Goal: Information Seeking & Learning: Learn about a topic

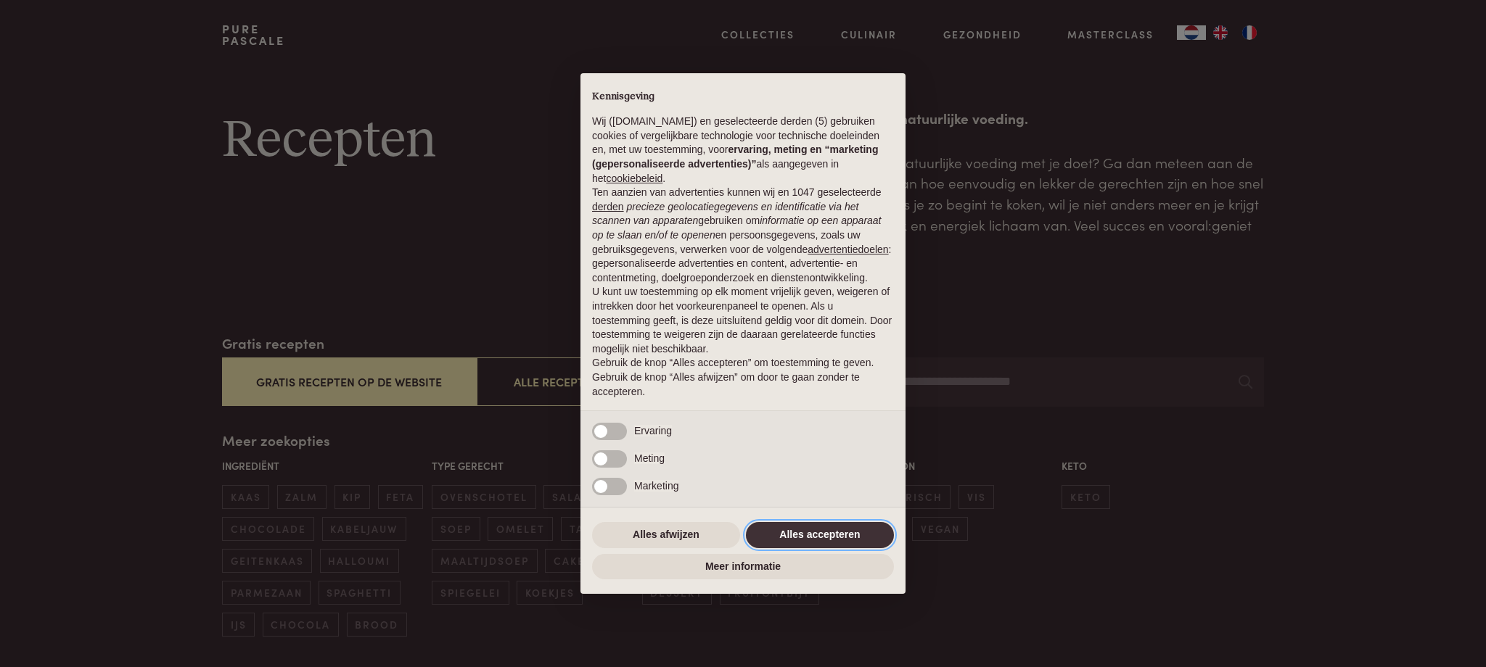
click at [847, 548] on button "Alles accepteren" at bounding box center [820, 535] width 148 height 26
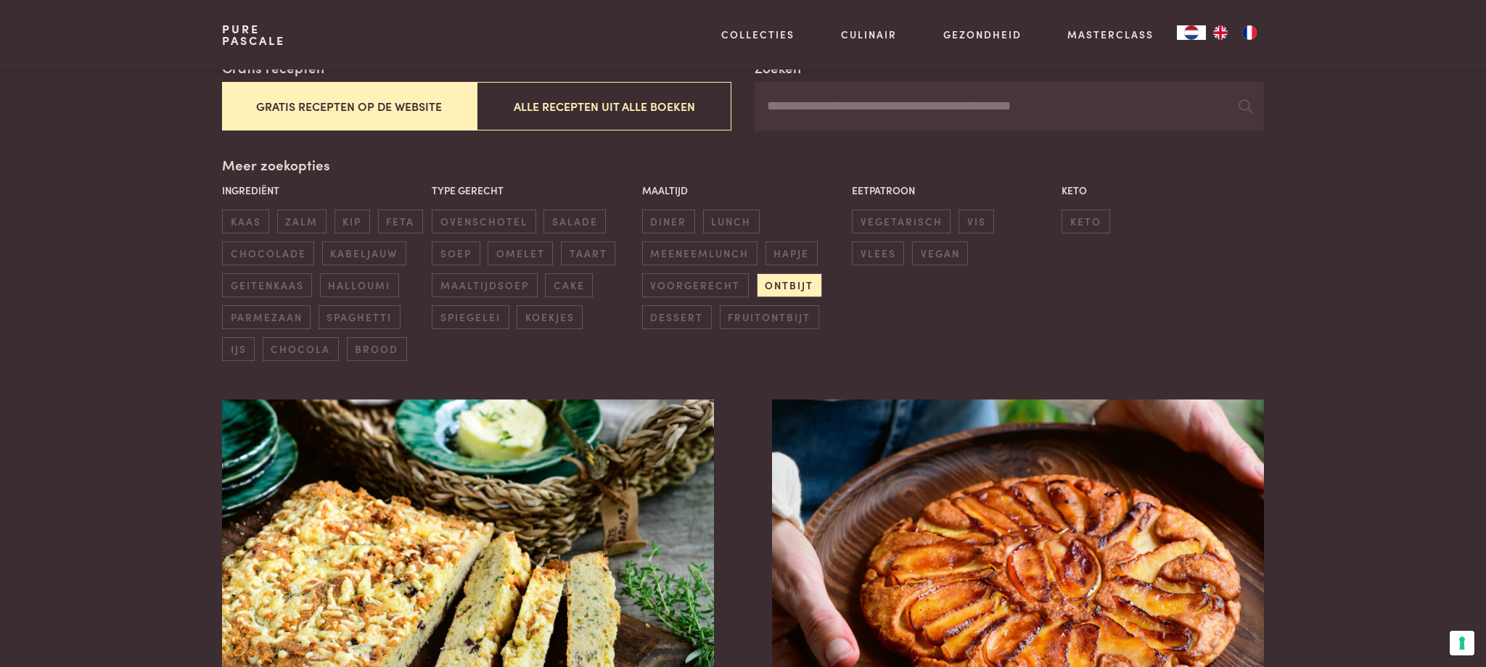
scroll to position [281, 0]
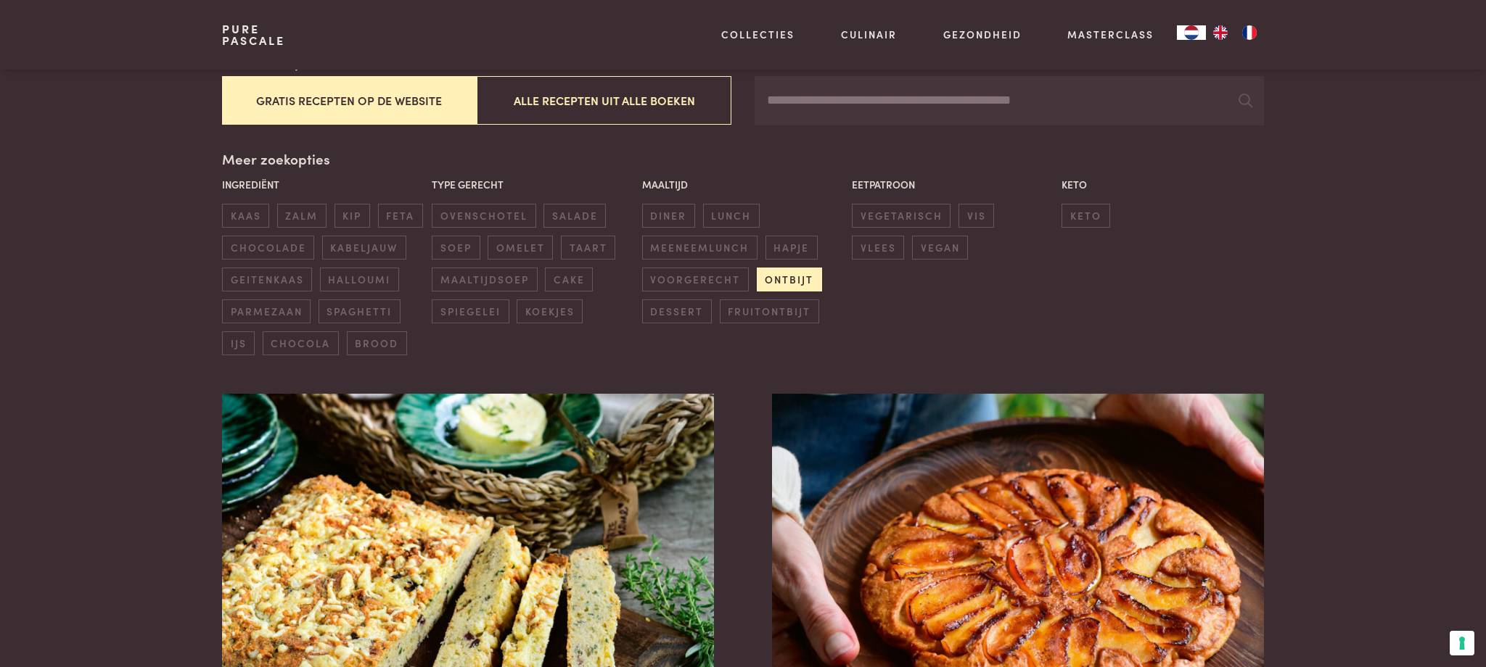
click at [794, 281] on span "ontbijt" at bounding box center [789, 280] width 65 height 24
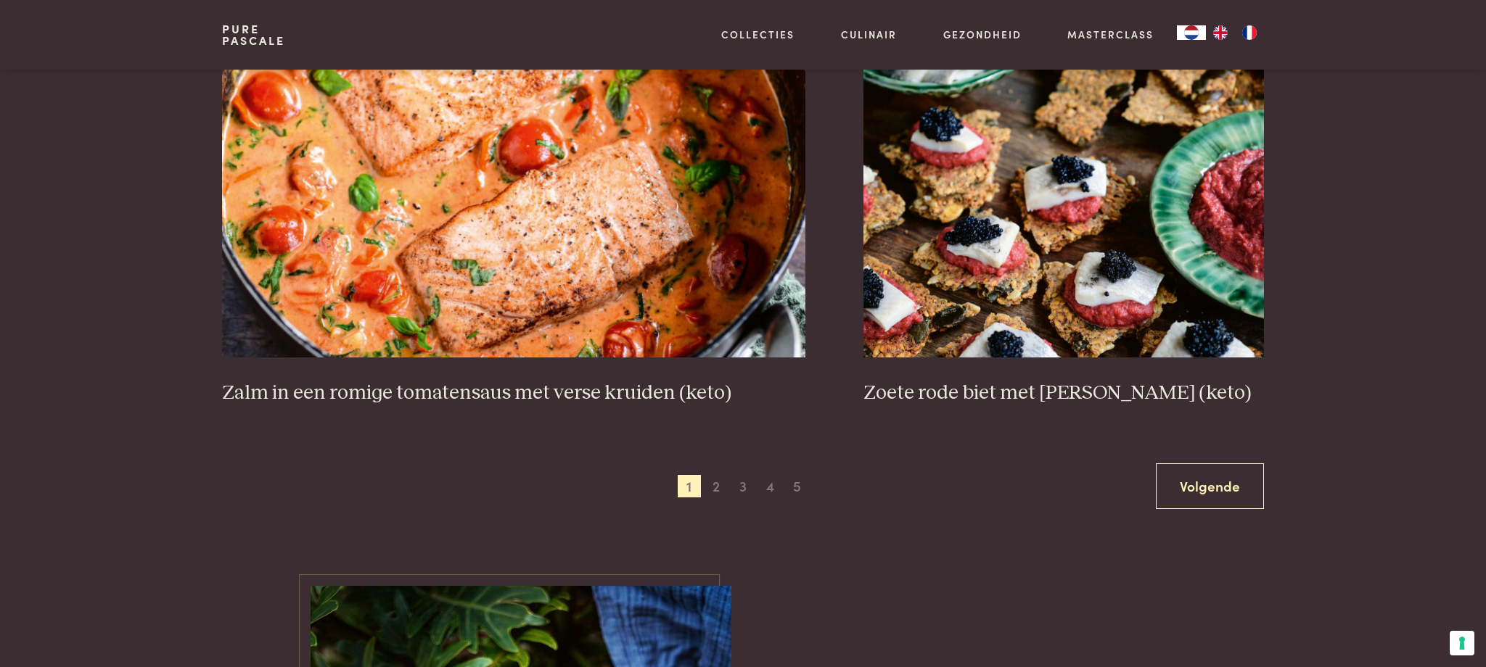
scroll to position [2662, 0]
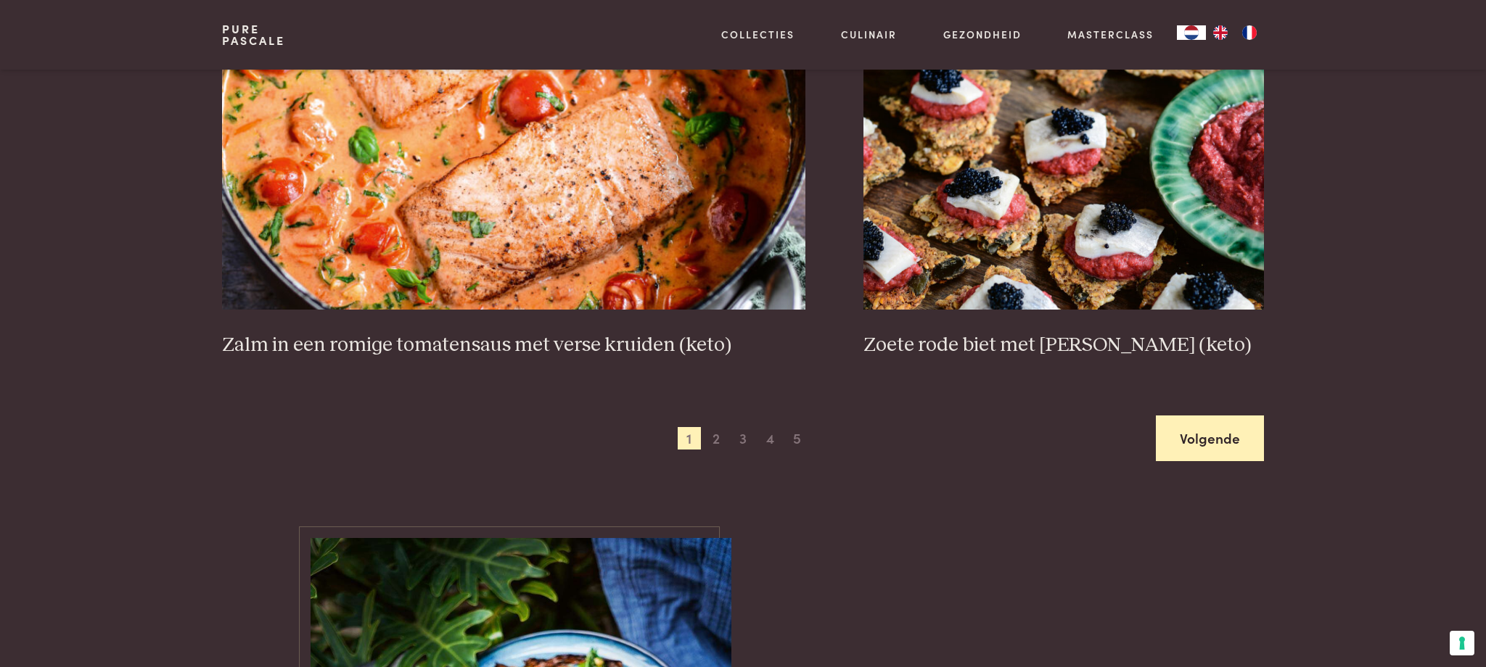
click at [1199, 435] on link "Volgende" at bounding box center [1210, 439] width 108 height 46
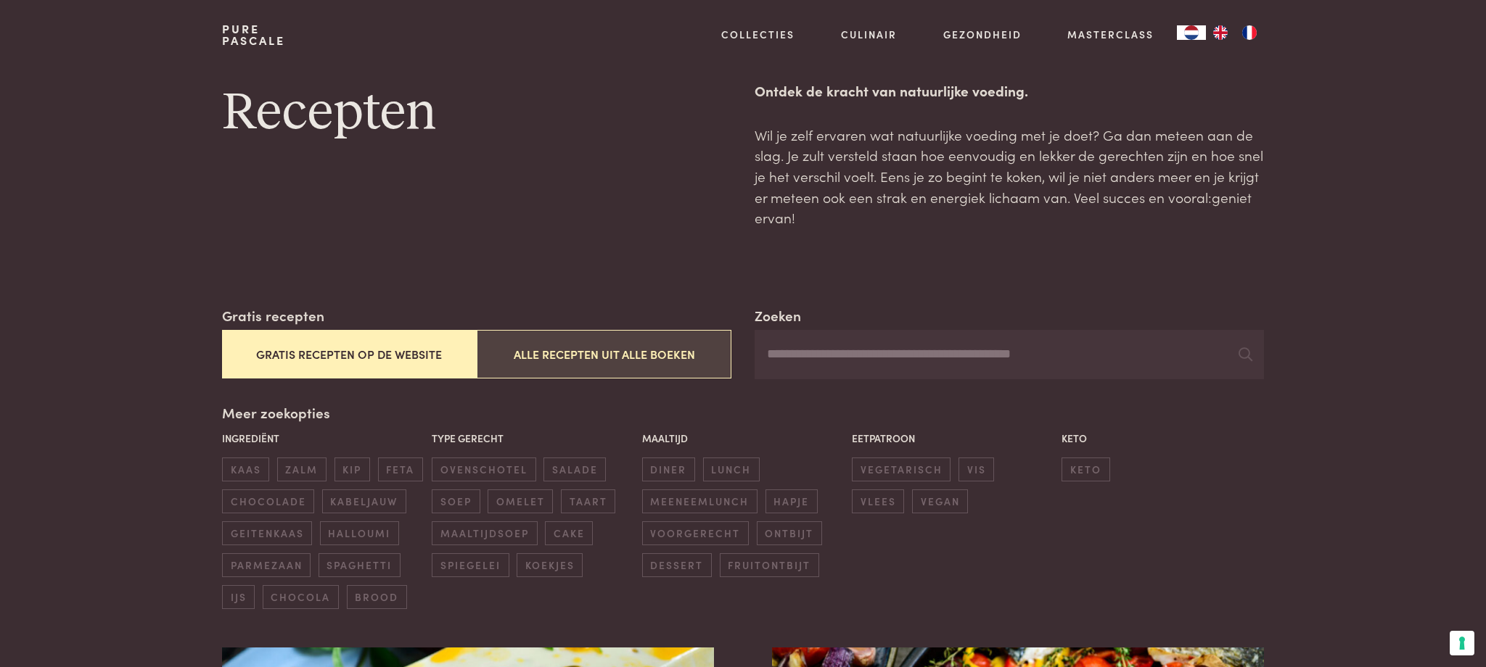
click at [629, 361] on button "Alle recepten uit alle boeken" at bounding box center [604, 354] width 255 height 49
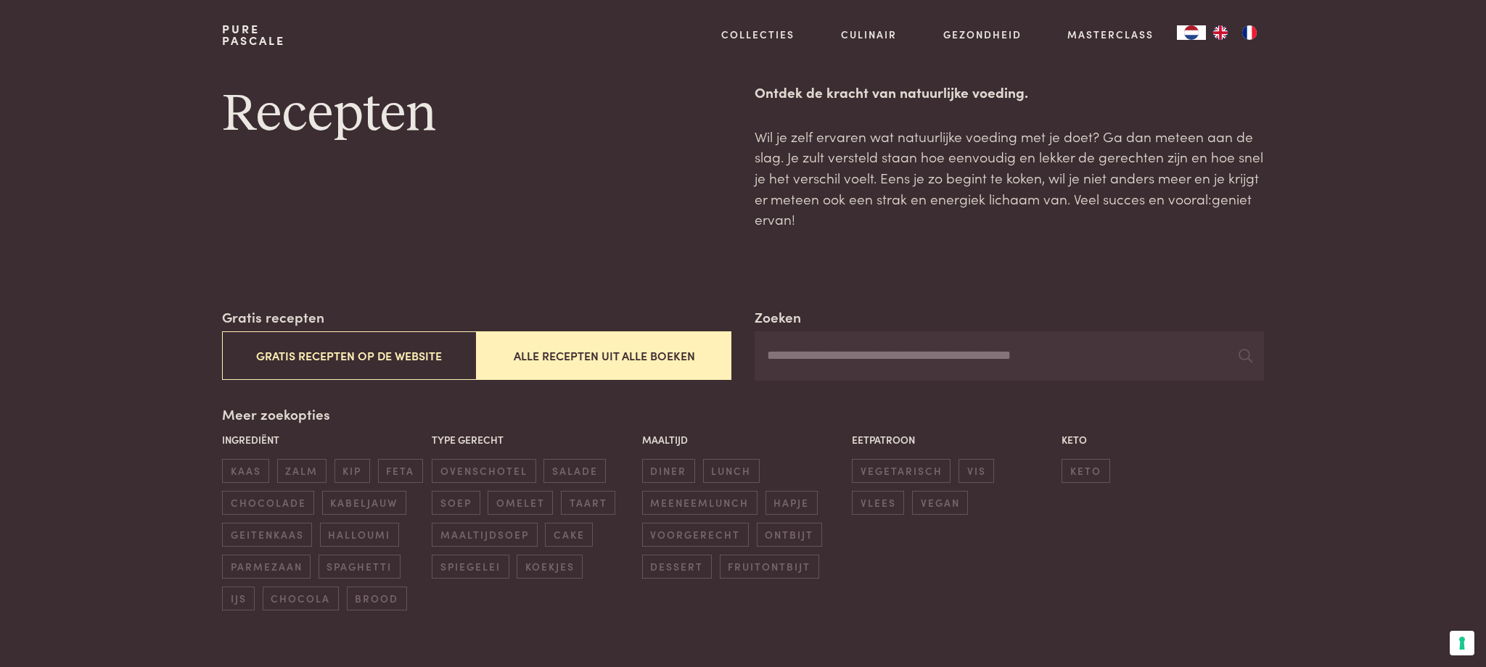
scroll to position [27, 0]
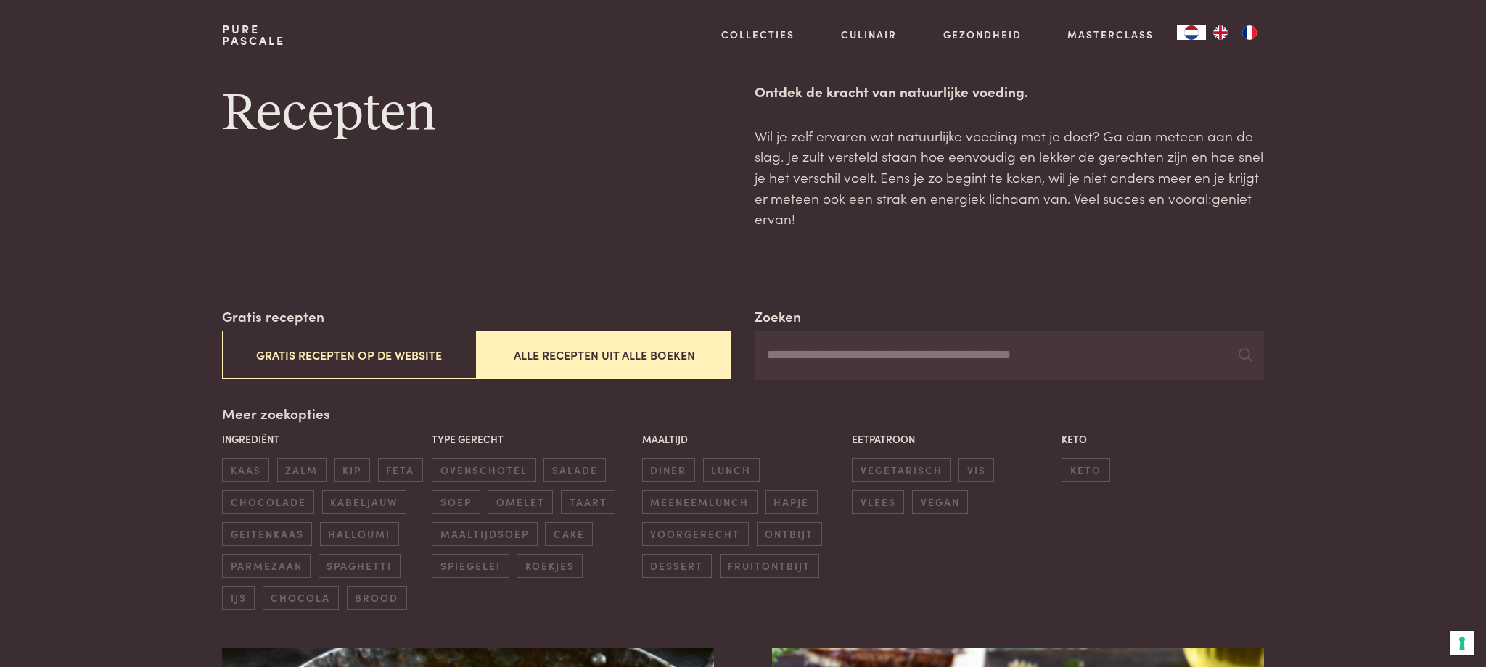
scroll to position [26, 0]
click at [824, 361] on input "Zoeken" at bounding box center [1008, 356] width 509 height 49
click at [828, 361] on input "Zoeken" at bounding box center [1008, 355] width 509 height 49
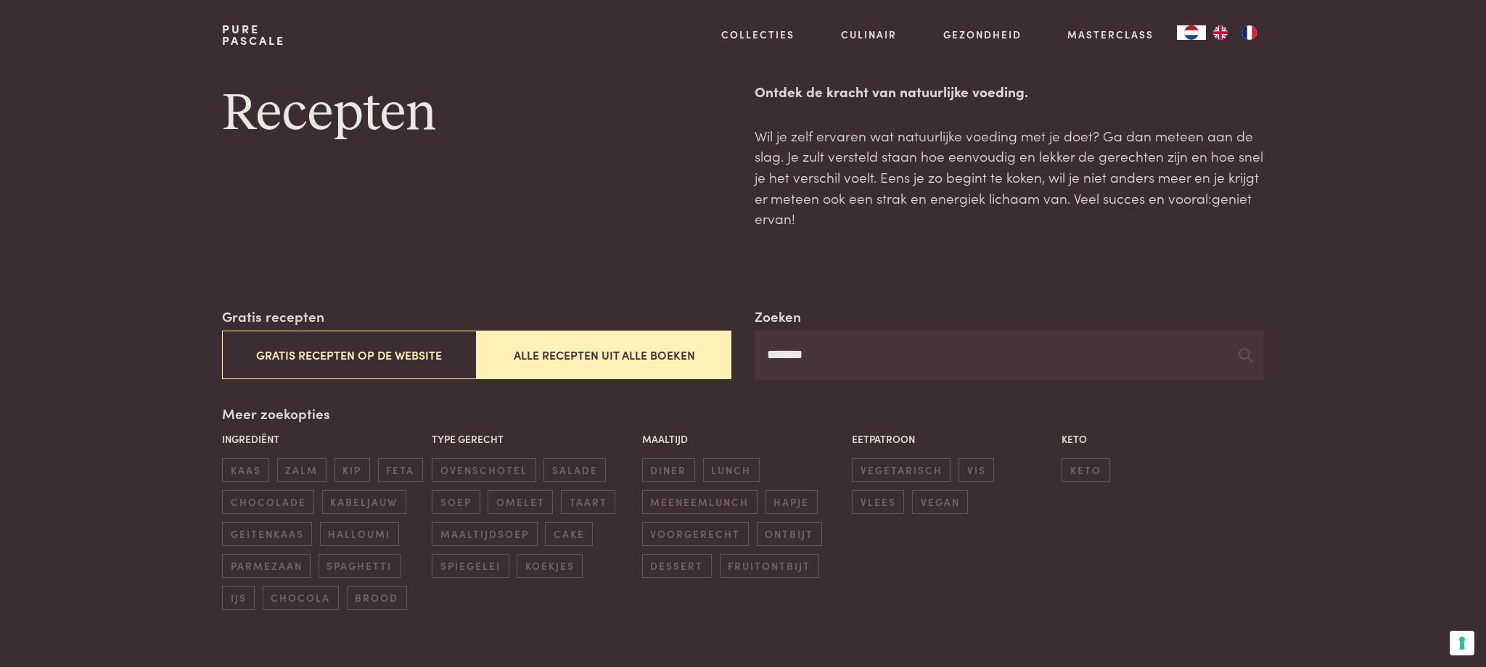
type input "*******"
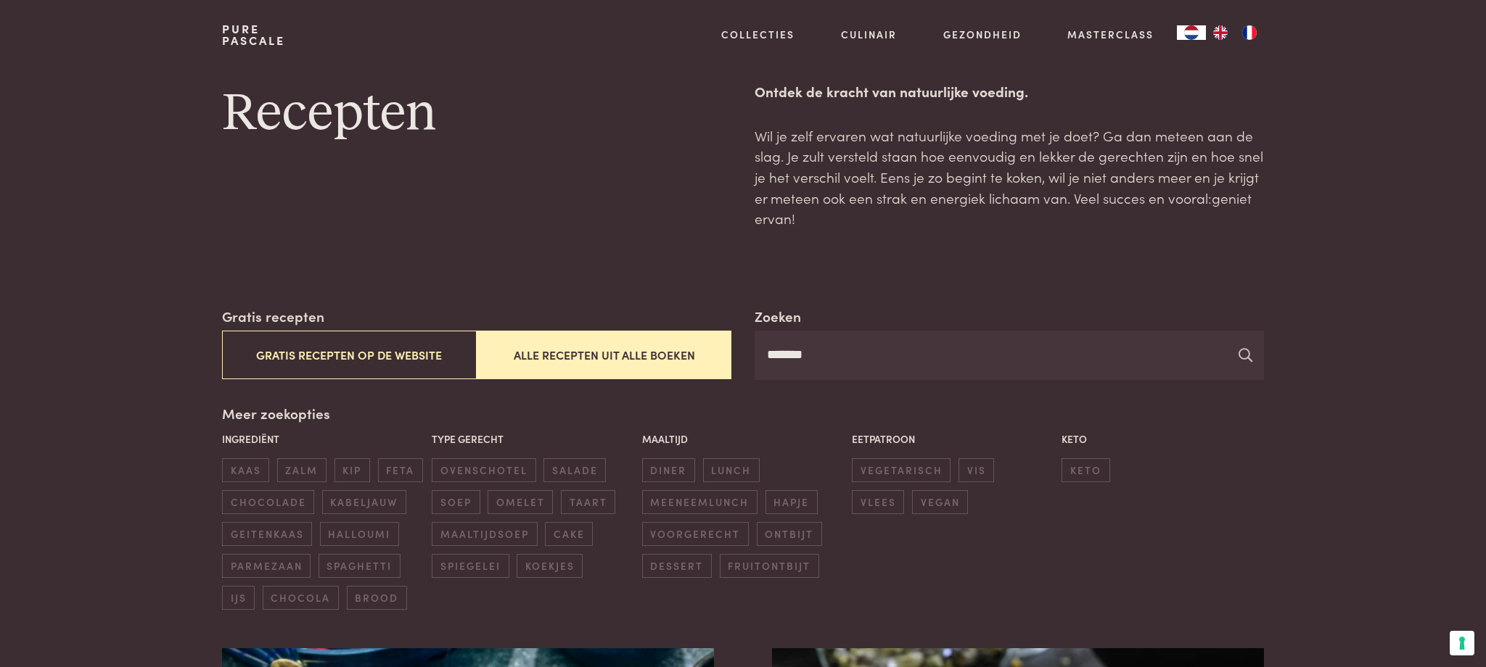
click at [1249, 358] on icon at bounding box center [1245, 355] width 14 height 14
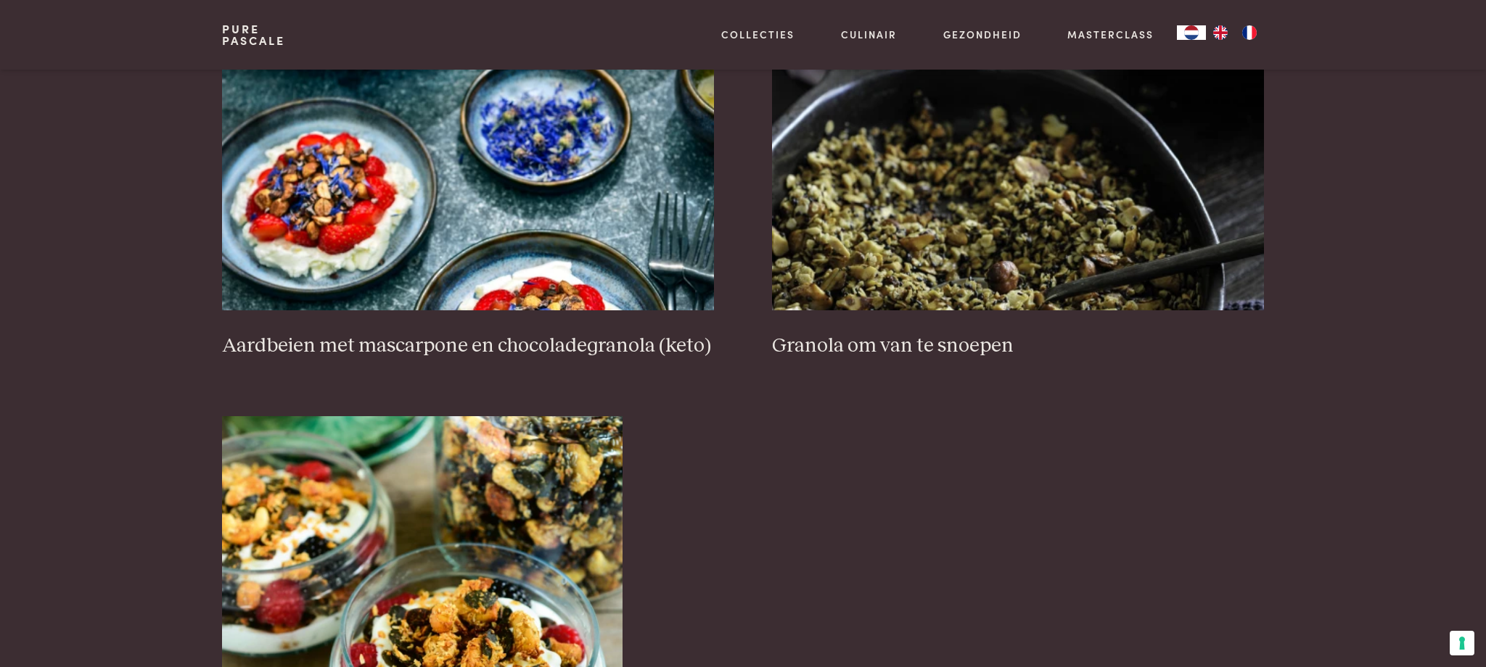
scroll to position [643, 0]
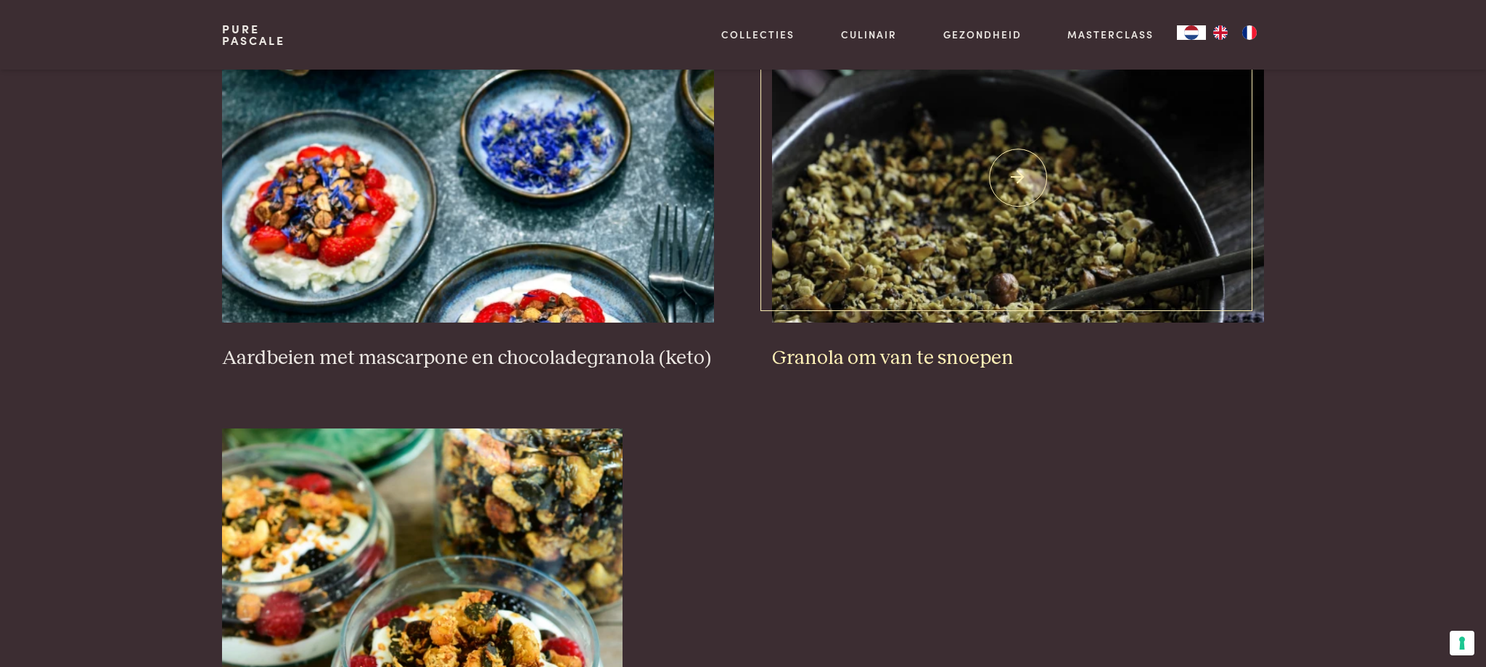
click at [949, 232] on img at bounding box center [1018, 178] width 492 height 290
